Goal: Information Seeking & Learning: Check status

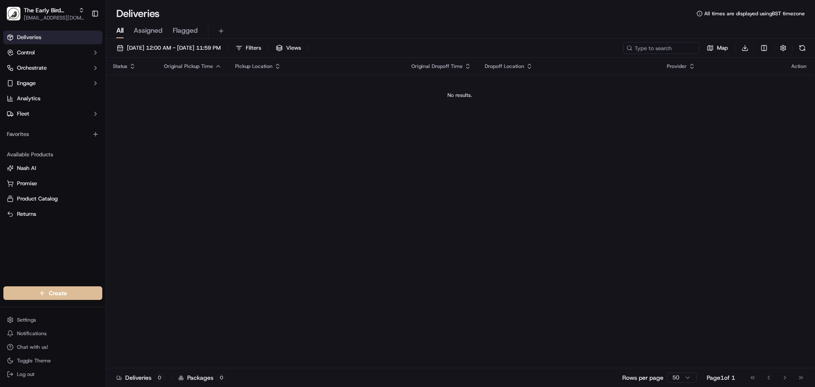
click at [381, 25] on div "All Assigned Flagged" at bounding box center [460, 31] width 709 height 15
click at [317, 26] on div "All Assigned Flagged" at bounding box center [460, 31] width 709 height 15
click at [54, 13] on span "The Early Bird Bakery" at bounding box center [49, 10] width 51 height 8
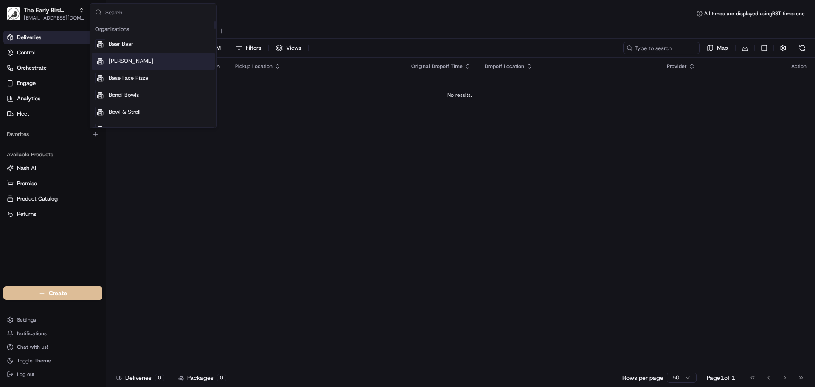
click at [335, 18] on div "Deliveries All times are displayed using BST timezone" at bounding box center [460, 14] width 709 height 14
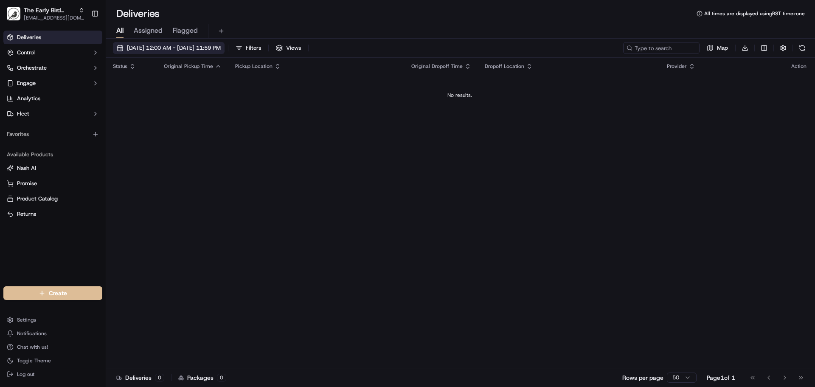
click at [221, 46] on span "[DATE] 12:00 AM - [DATE] 11:59 PM" at bounding box center [174, 48] width 94 height 8
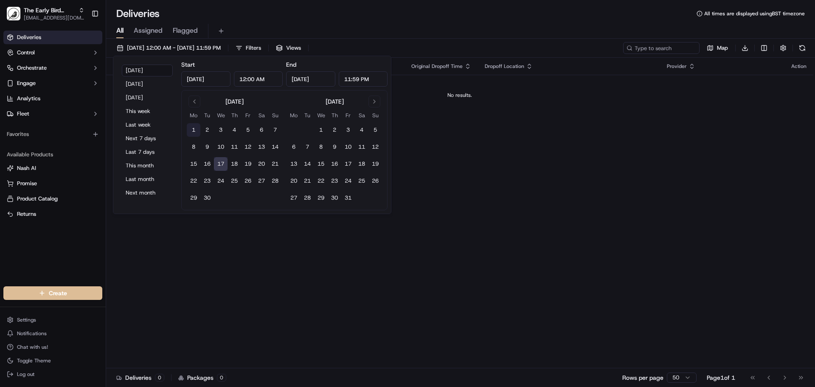
click at [195, 127] on button "1" at bounding box center [194, 130] width 14 height 14
type input "[DATE]"
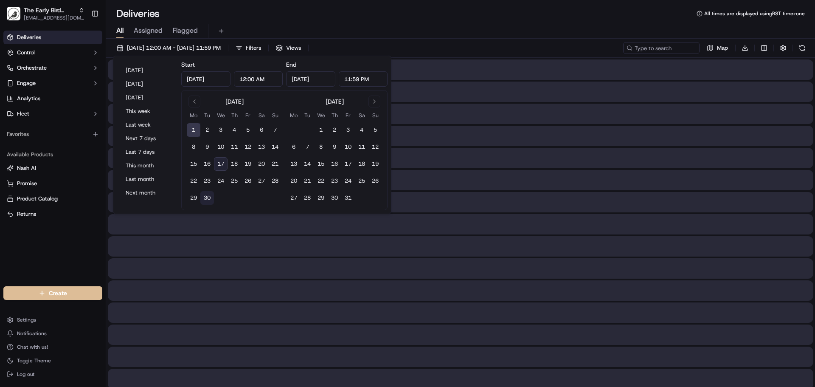
click at [211, 196] on button "30" at bounding box center [207, 198] width 14 height 14
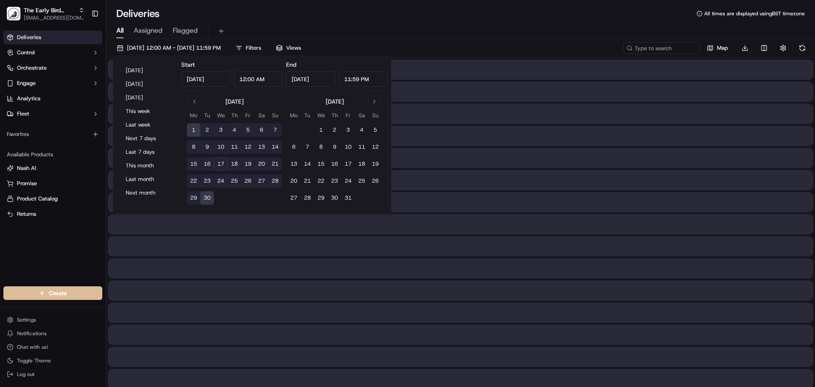
type input "[DATE]"
click at [362, 28] on div "All Assigned Flagged" at bounding box center [460, 31] width 709 height 15
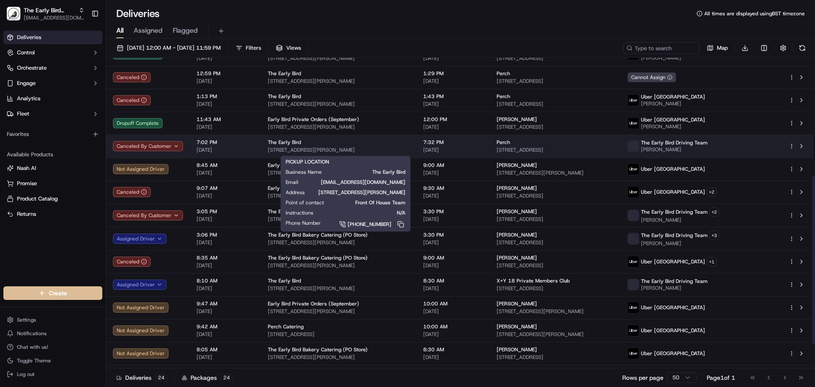
scroll to position [174, 0]
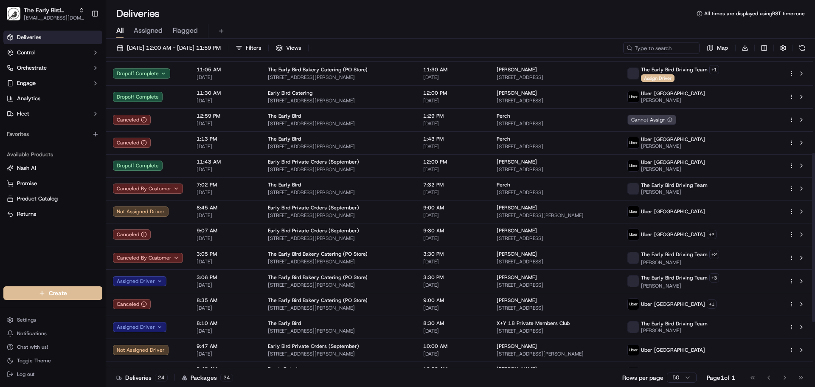
click at [346, 18] on div "Deliveries All times are displayed using BST timezone" at bounding box center [460, 14] width 709 height 14
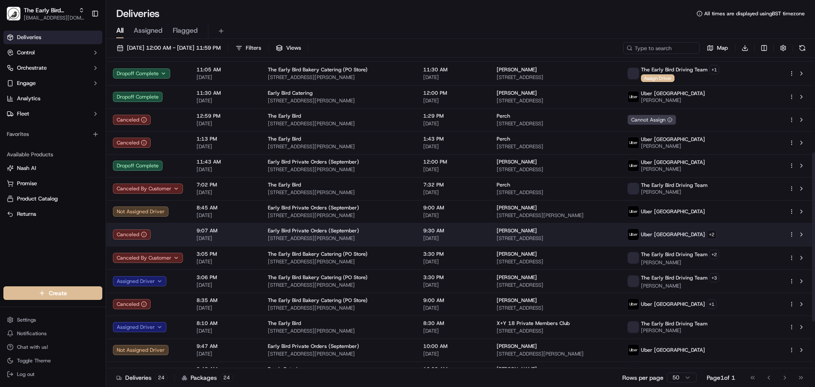
scroll to position [132, 0]
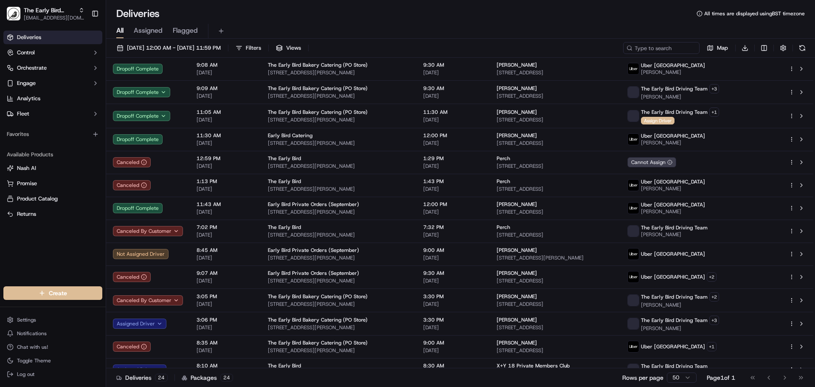
click at [415, 26] on div "All Assigned Flagged" at bounding box center [460, 31] width 709 height 15
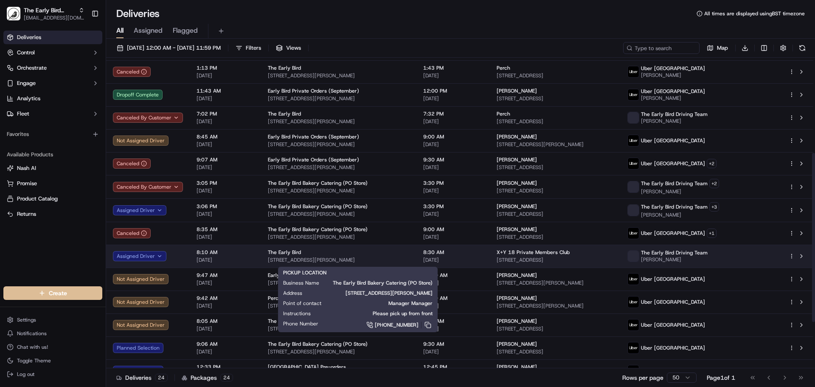
scroll to position [259, 0]
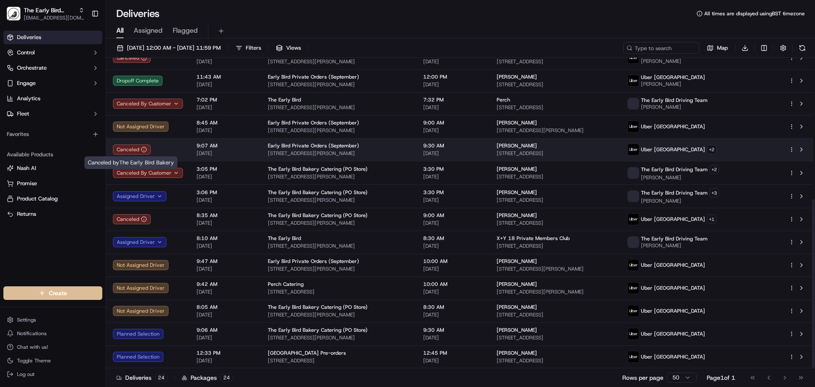
click at [143, 148] on icon at bounding box center [144, 149] width 6 height 6
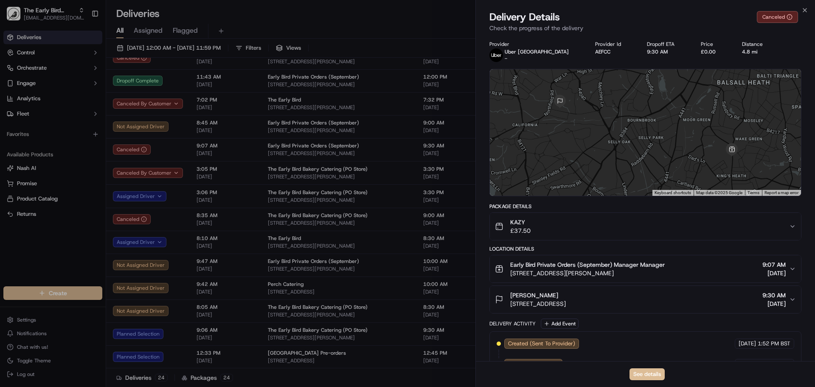
scroll to position [41, 0]
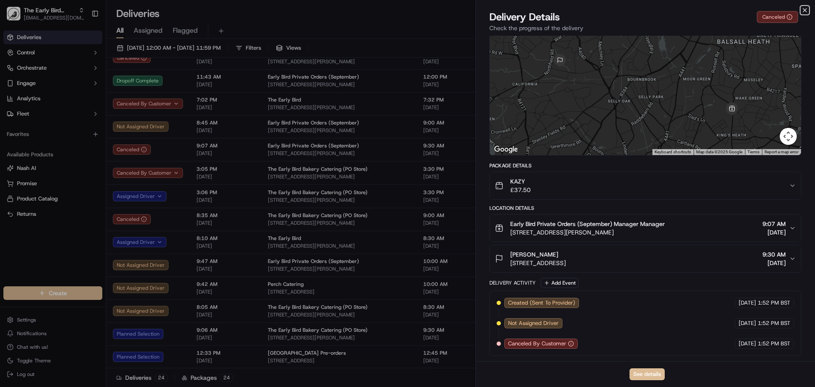
click at [803, 11] on icon "button" at bounding box center [804, 10] width 7 height 7
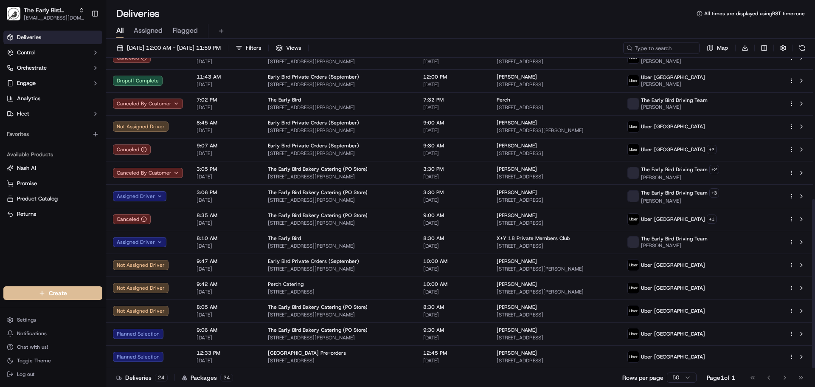
click at [380, 25] on div "All Assigned Flagged" at bounding box center [460, 31] width 709 height 15
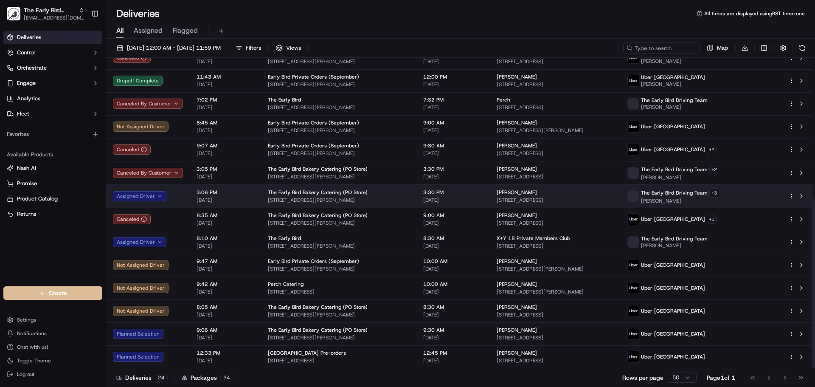
click at [394, 199] on span "[STREET_ADDRESS][PERSON_NAME]" at bounding box center [339, 199] width 142 height 7
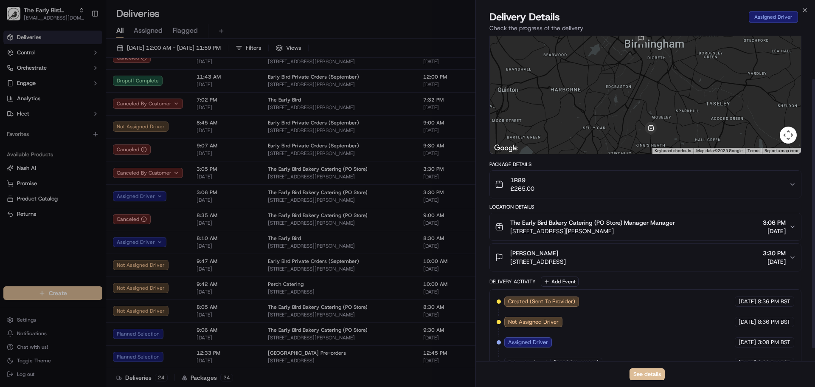
scroll to position [68, 0]
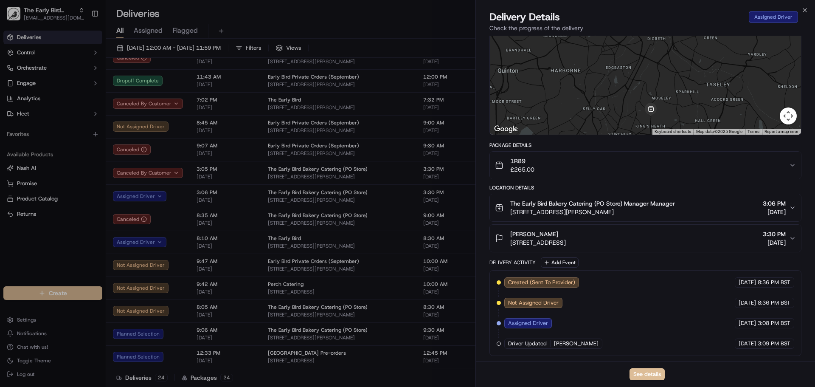
click at [607, 14] on div "Delivery Details Assigned Driver" at bounding box center [645, 17] width 312 height 14
click at [653, 377] on button "See details" at bounding box center [646, 374] width 35 height 12
click at [804, 11] on icon "button" at bounding box center [804, 9] width 3 height 3
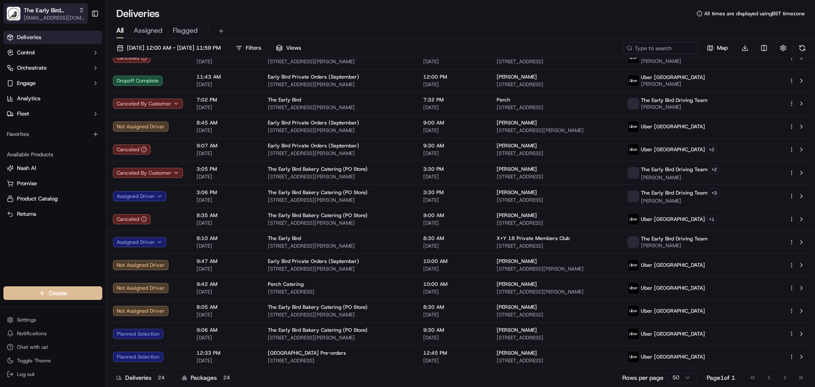
click at [30, 14] on span "The Early Bird Bakery" at bounding box center [49, 10] width 51 height 8
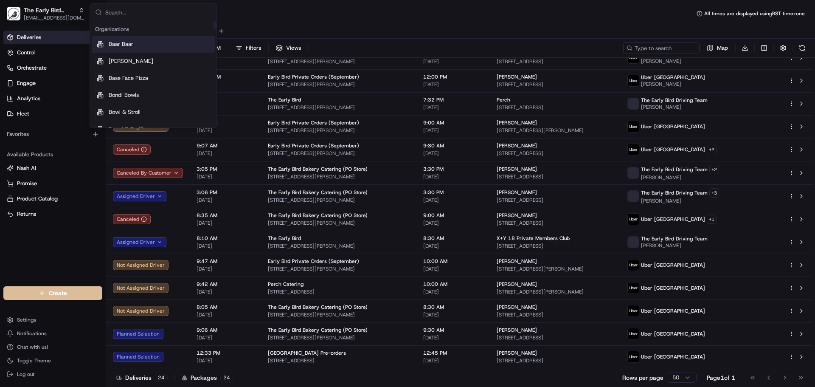
click at [319, 18] on div "Deliveries All times are displayed using BST timezone" at bounding box center [460, 14] width 709 height 14
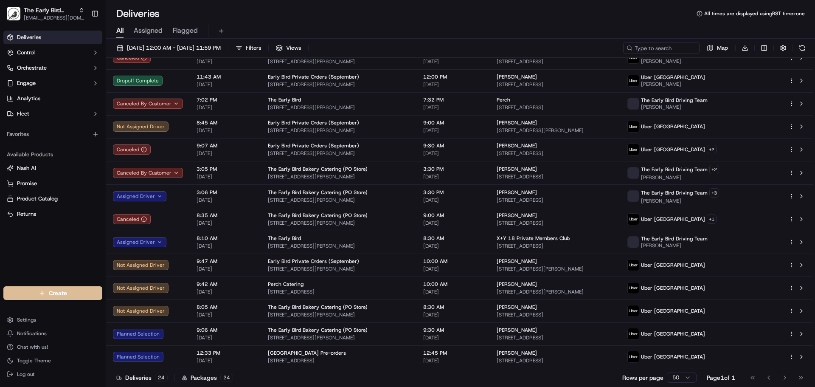
click at [40, 37] on span "Deliveries" at bounding box center [29, 38] width 24 height 8
click at [42, 51] on button "Control" at bounding box center [52, 53] width 99 height 14
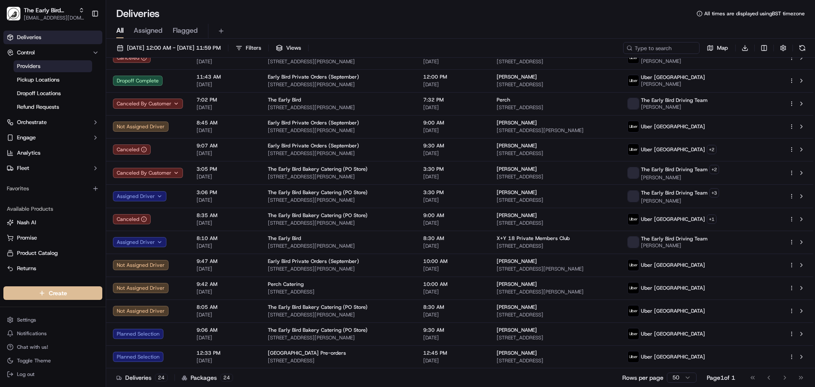
click at [36, 67] on span "Providers" at bounding box center [28, 66] width 23 height 8
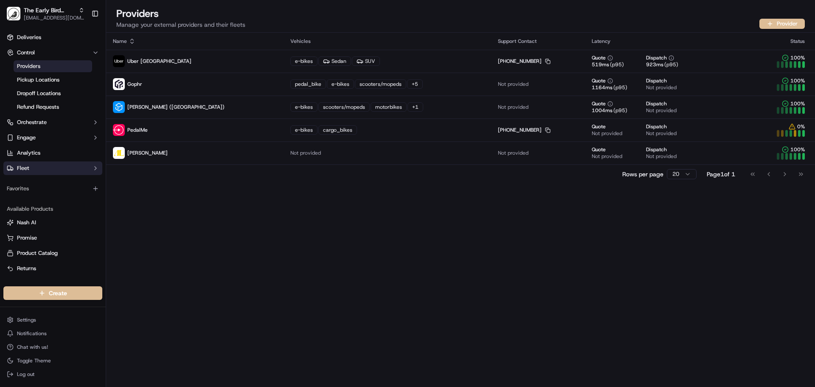
click at [44, 167] on button "Fleet" at bounding box center [52, 168] width 99 height 14
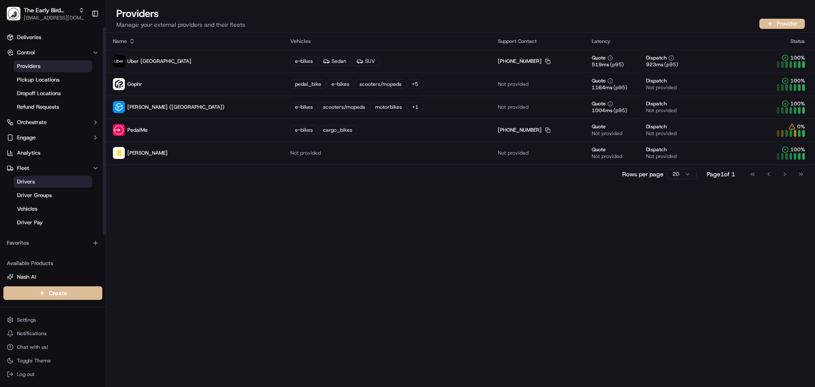
click at [45, 182] on link "Drivers" at bounding box center [53, 182] width 78 height 12
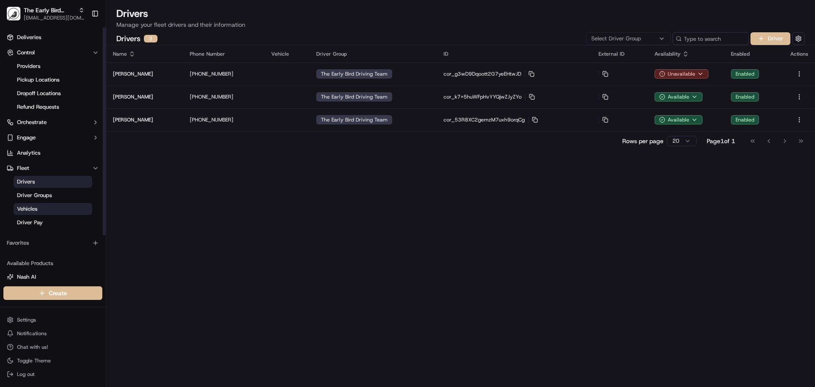
click at [47, 211] on link "Vehicles" at bounding box center [53, 209] width 78 height 12
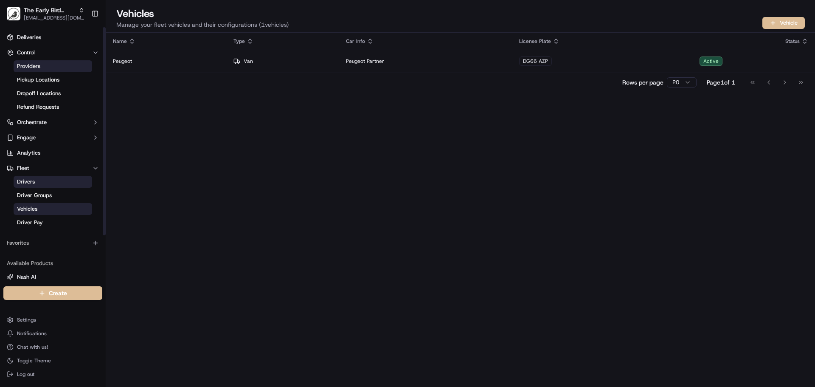
click at [41, 70] on link "Providers" at bounding box center [53, 66] width 78 height 12
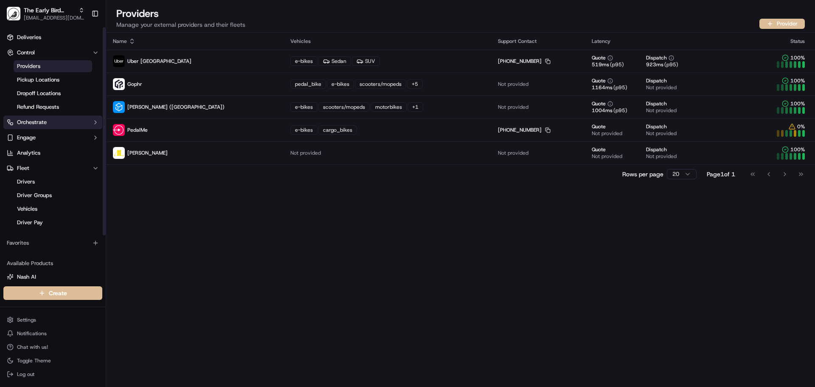
click at [46, 123] on span "Orchestrate" at bounding box center [32, 122] width 30 height 8
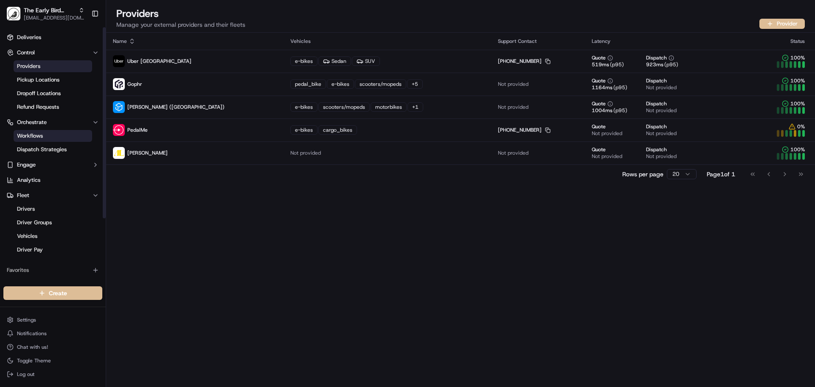
click at [42, 138] on span "Workflows" at bounding box center [30, 136] width 26 height 8
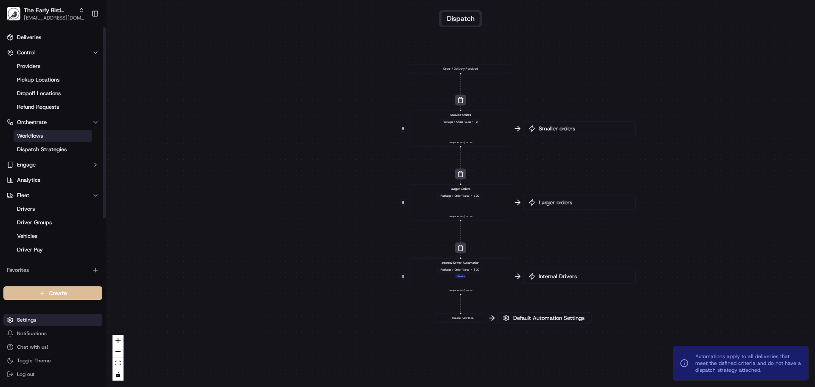
click at [48, 317] on html "The Early Bird Bakery [EMAIL_ADDRESS][DOMAIN_NAME] Toggle Sidebar Deliveries Co…" at bounding box center [407, 193] width 815 height 387
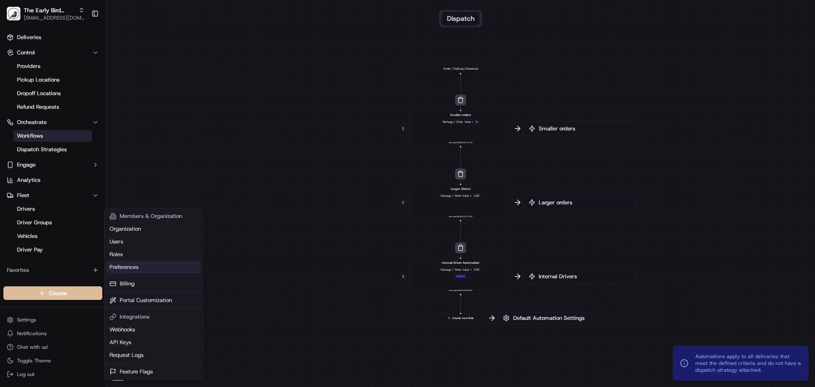
click at [120, 267] on link "Preferences" at bounding box center [153, 267] width 95 height 13
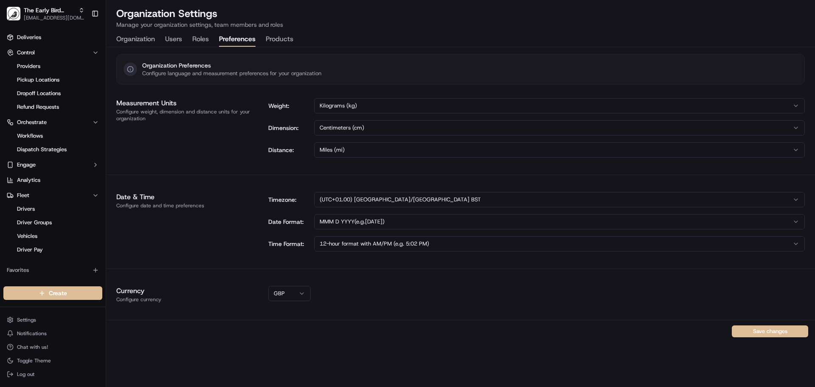
click at [183, 160] on div "Measurement Units Configure weight, dimension and distance units for your organ…" at bounding box center [460, 127] width 709 height 73
click at [130, 39] on button "Organization" at bounding box center [135, 39] width 39 height 14
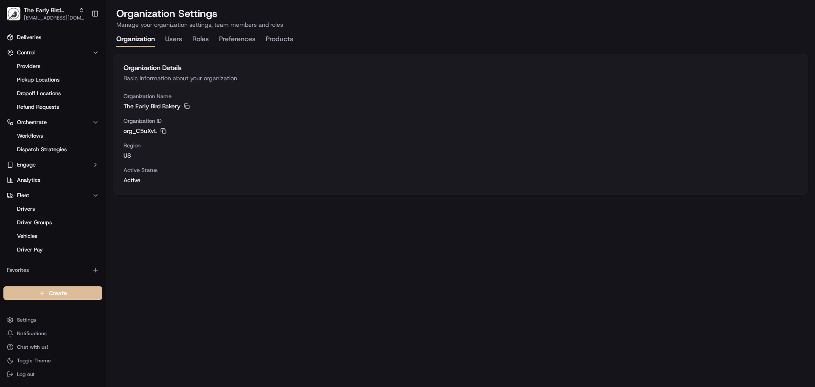
click at [175, 39] on button "Users" at bounding box center [173, 39] width 17 height 14
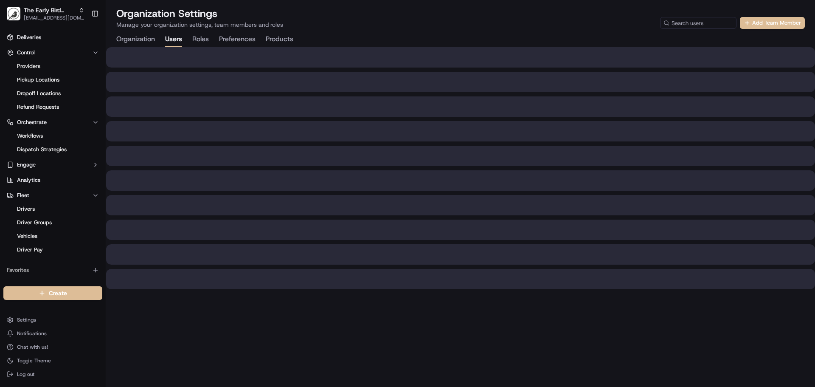
click at [202, 38] on div "Organization Users Roles Preferences Products" at bounding box center [204, 39] width 177 height 14
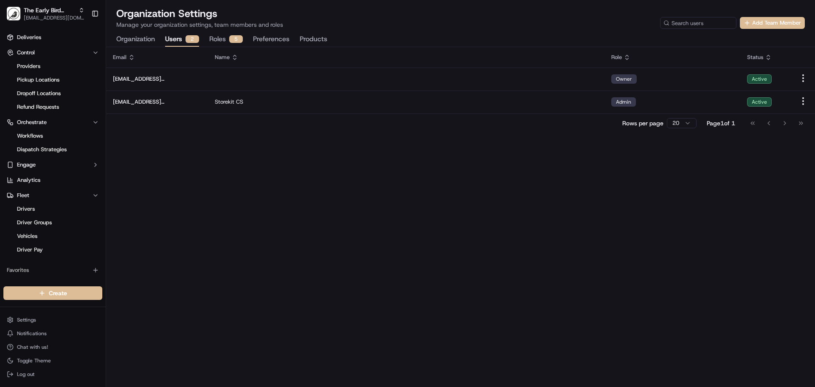
click at [258, 39] on button "Preferences" at bounding box center [271, 39] width 36 height 14
